Goal: Transaction & Acquisition: Purchase product/service

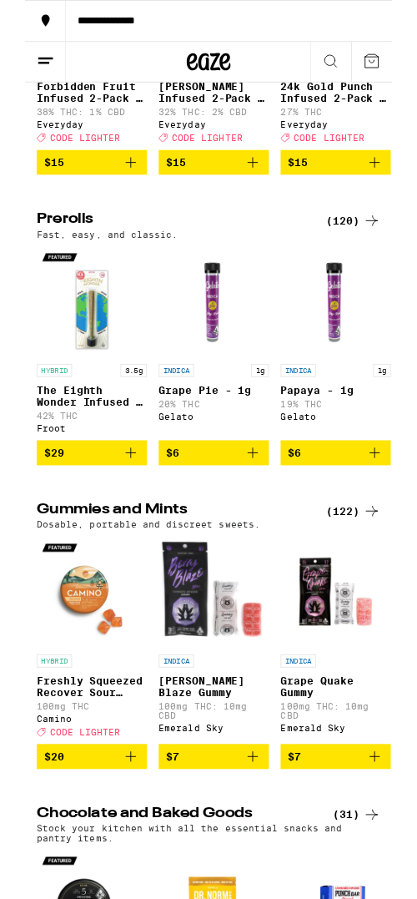
scroll to position [3371, 0]
